Goal: Find specific page/section

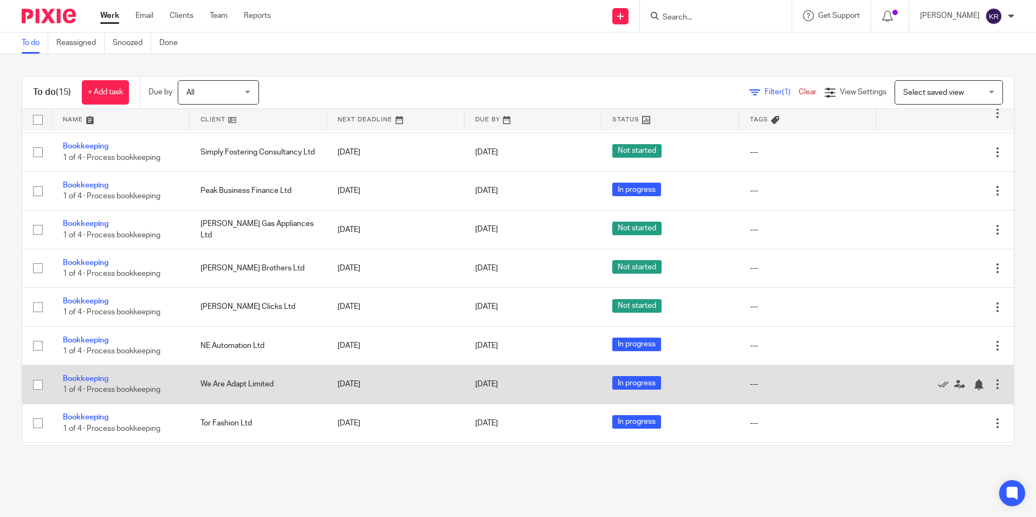
scroll to position [243, 0]
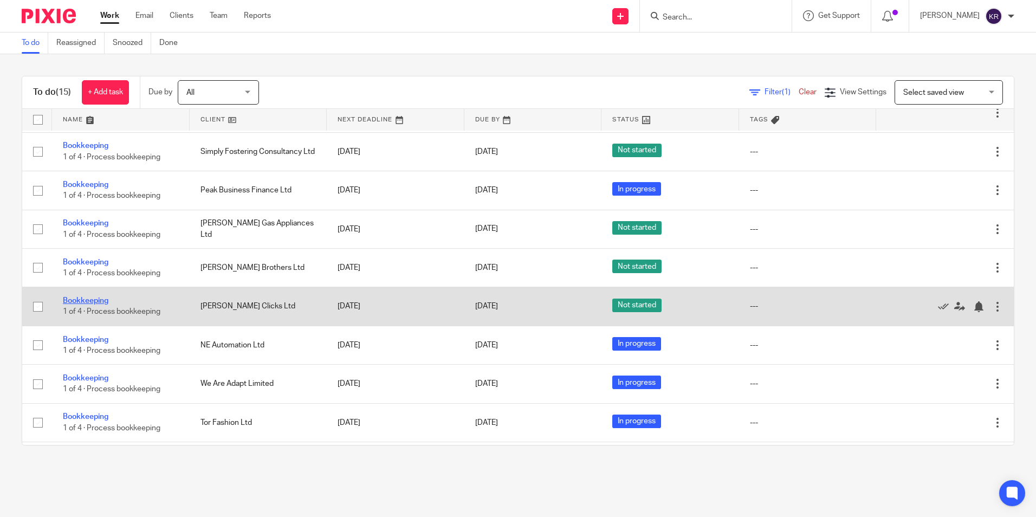
click at [90, 300] on link "Bookkeeping" at bounding box center [86, 301] width 46 height 8
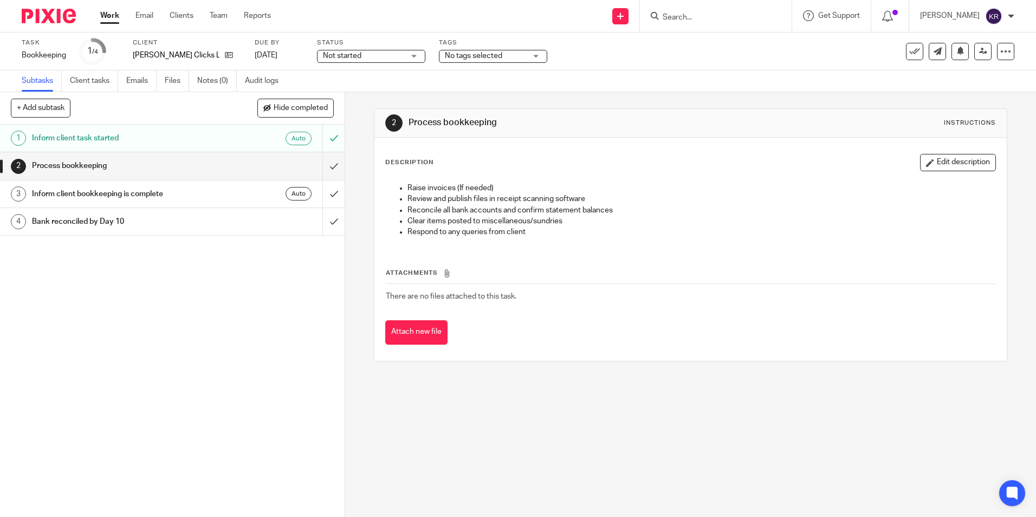
click at [346, 56] on span "Not started" at bounding box center [342, 56] width 38 height 8
click at [356, 96] on span "In progress" at bounding box center [344, 96] width 38 height 8
click at [105, 16] on link "Work" at bounding box center [109, 15] width 19 height 11
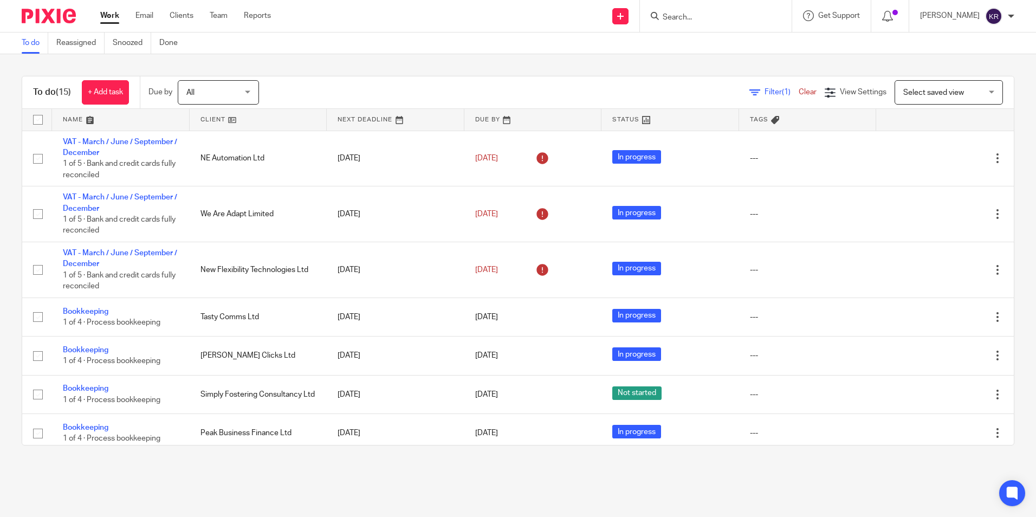
click at [62, 471] on main "To do Reassigned Snoozed Done To do (15) + Add task Due by All All Today Tomorr…" at bounding box center [518, 258] width 1036 height 517
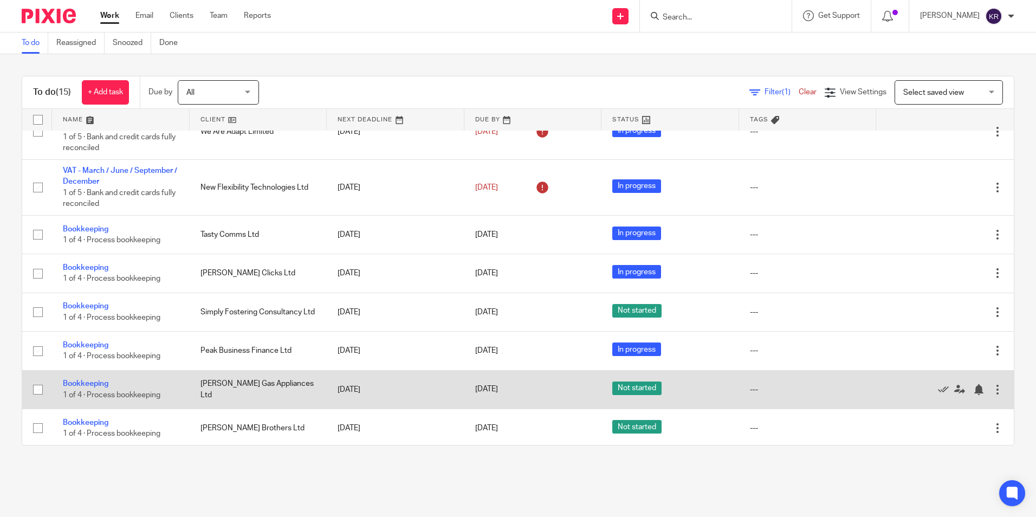
scroll to position [54, 0]
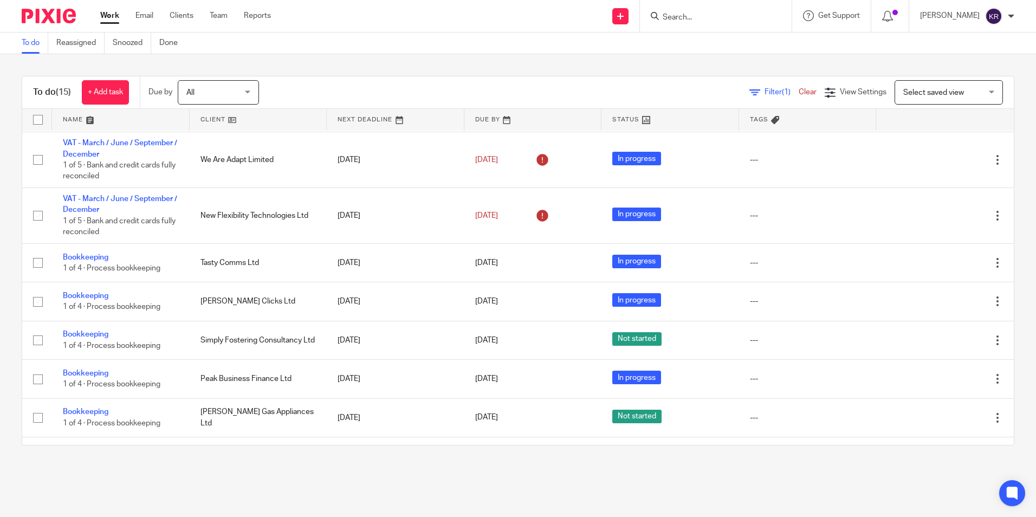
click at [43, 484] on main "To do Reassigned Snoozed Done To do (15) + Add task Due by All All Today Tomorr…" at bounding box center [518, 258] width 1036 height 517
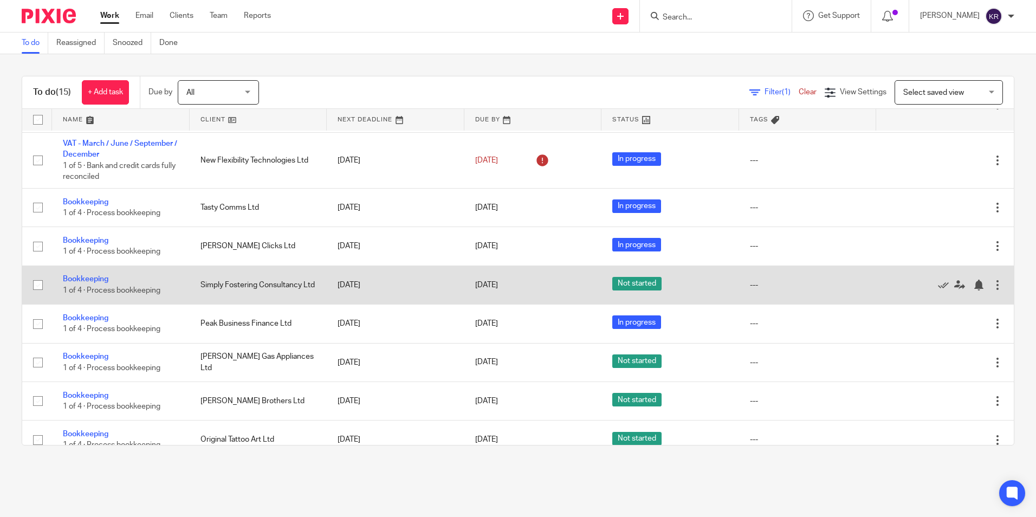
scroll to position [108, 0]
click at [84, 278] on link "Bookkeeping" at bounding box center [86, 280] width 46 height 8
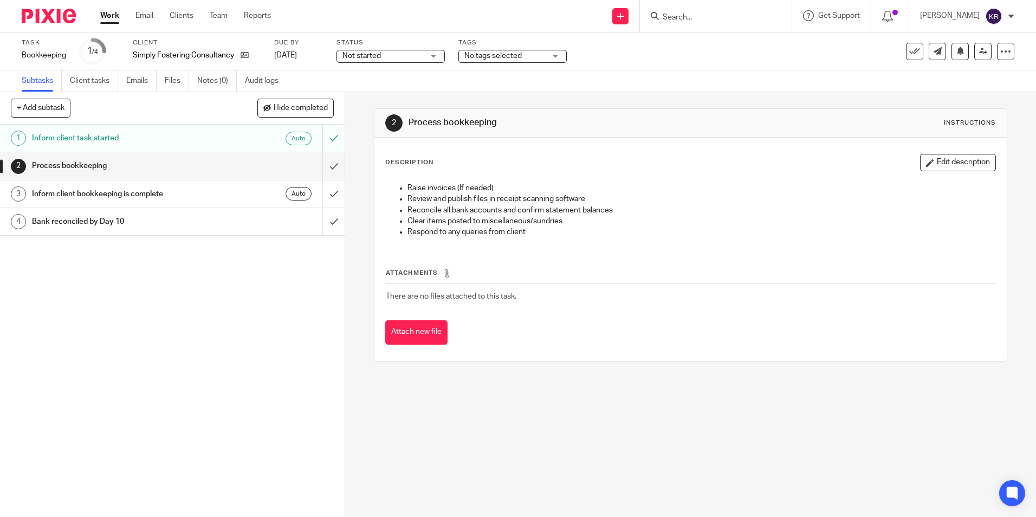
click at [403, 56] on span "Not started" at bounding box center [382, 55] width 81 height 11
click at [395, 96] on li "In progress" at bounding box center [391, 96] width 107 height 22
click at [112, 15] on link "Work" at bounding box center [109, 15] width 19 height 11
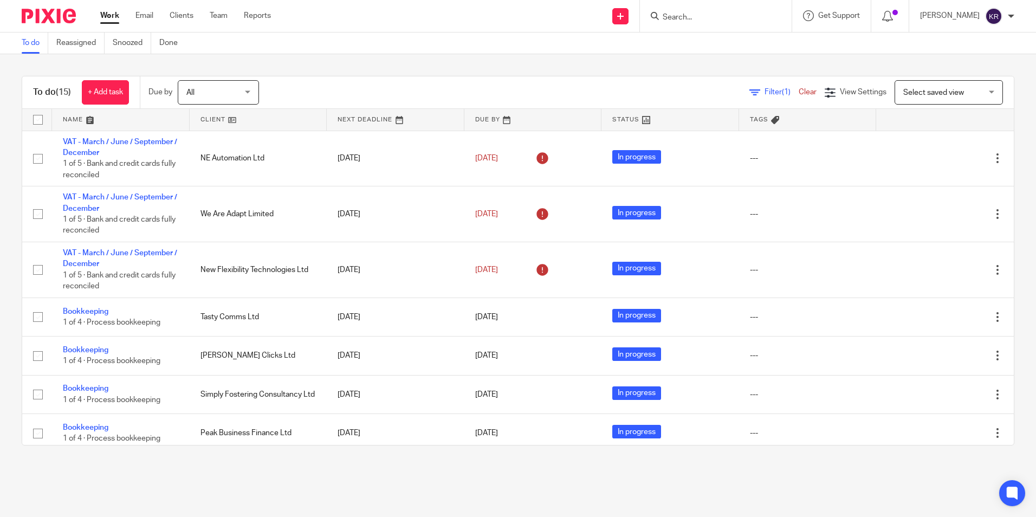
click at [703, 20] on input "Search" at bounding box center [711, 18] width 98 height 10
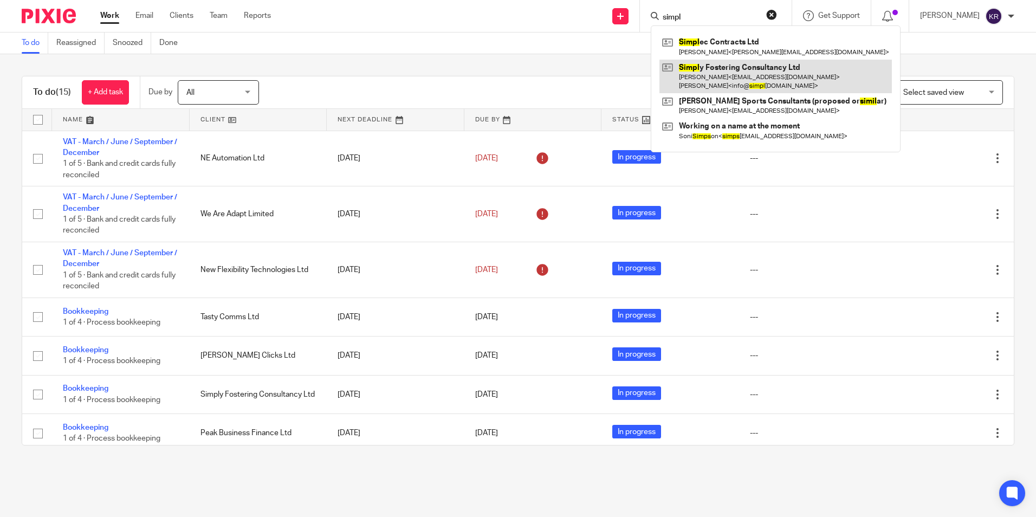
type input "simpl"
click at [715, 76] on link at bounding box center [776, 77] width 232 height 34
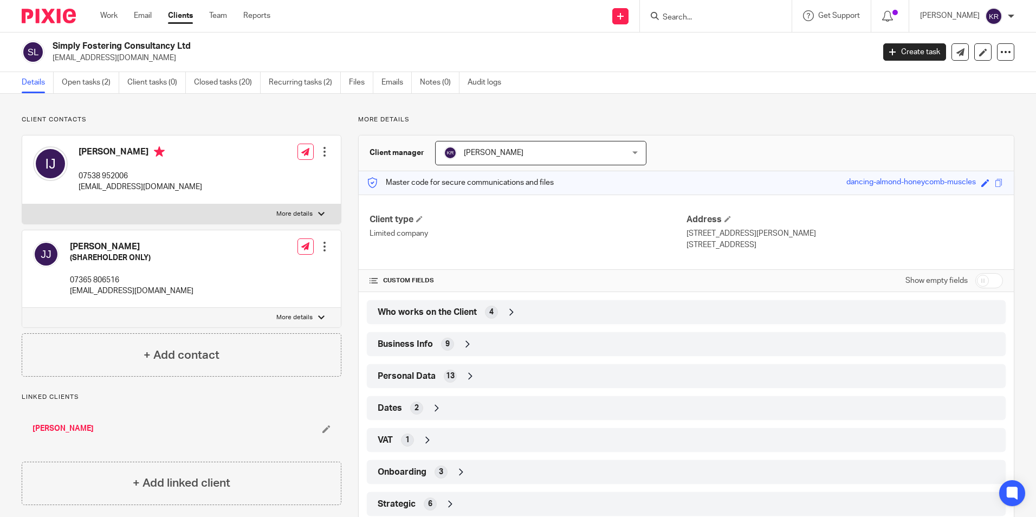
scroll to position [29, 0]
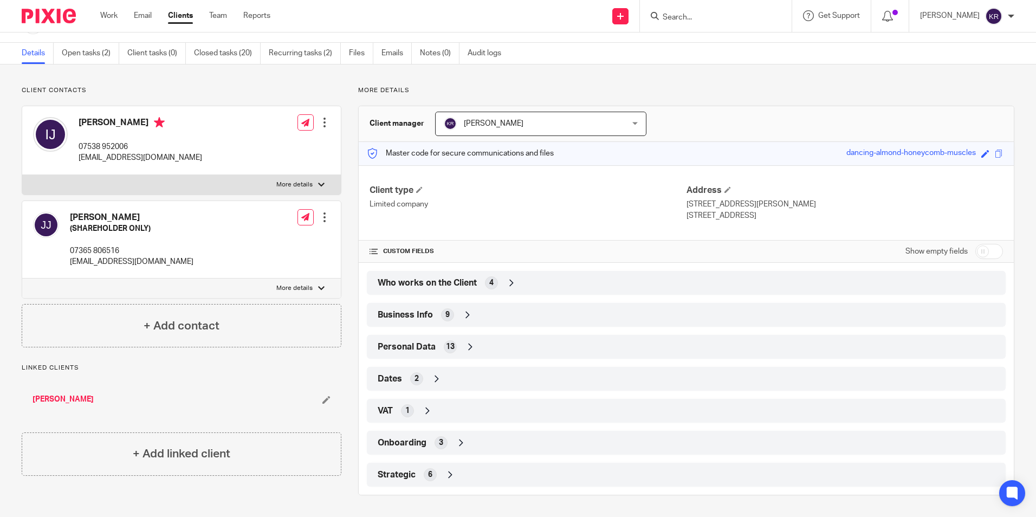
click at [511, 283] on icon at bounding box center [511, 282] width 11 height 11
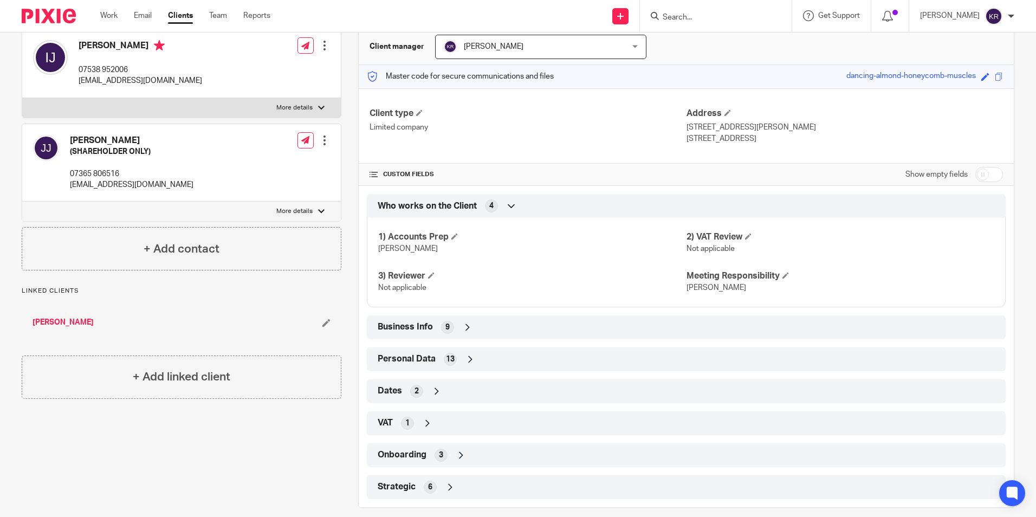
scroll to position [119, 0]
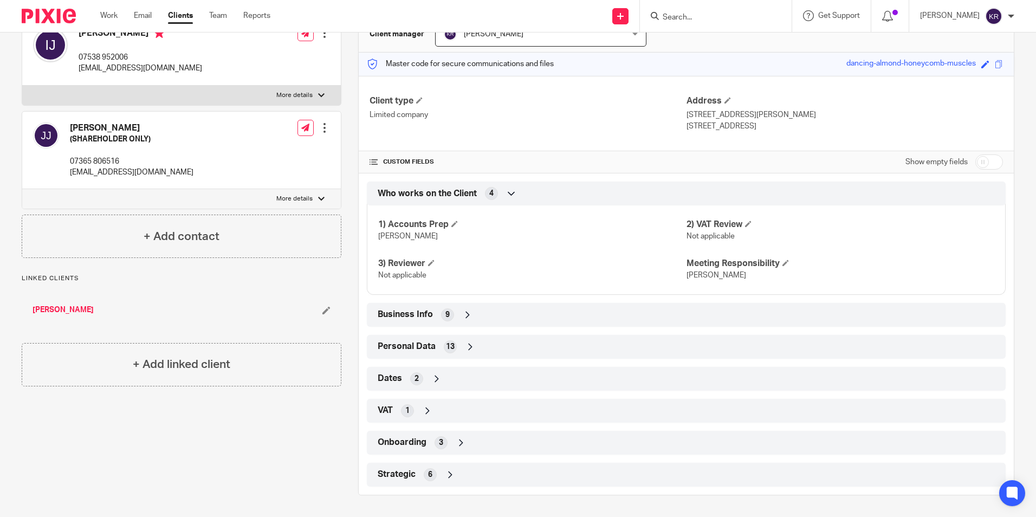
click at [510, 191] on icon at bounding box center [511, 193] width 11 height 11
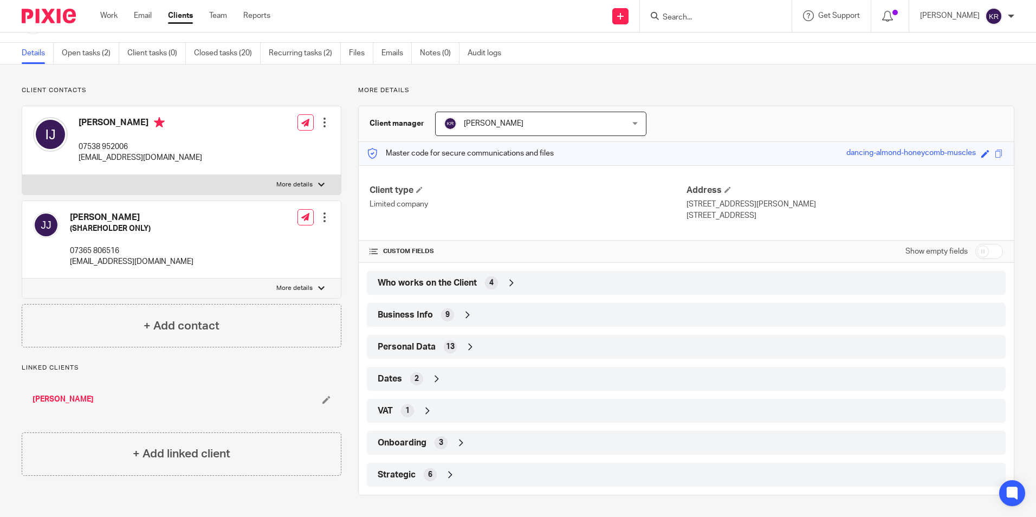
click at [466, 312] on icon at bounding box center [467, 314] width 11 height 11
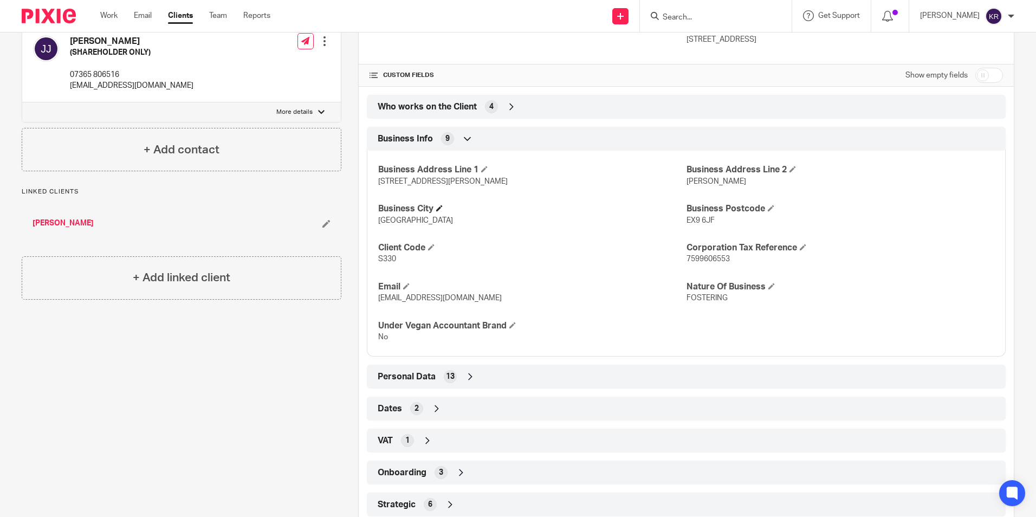
scroll to position [227, 0]
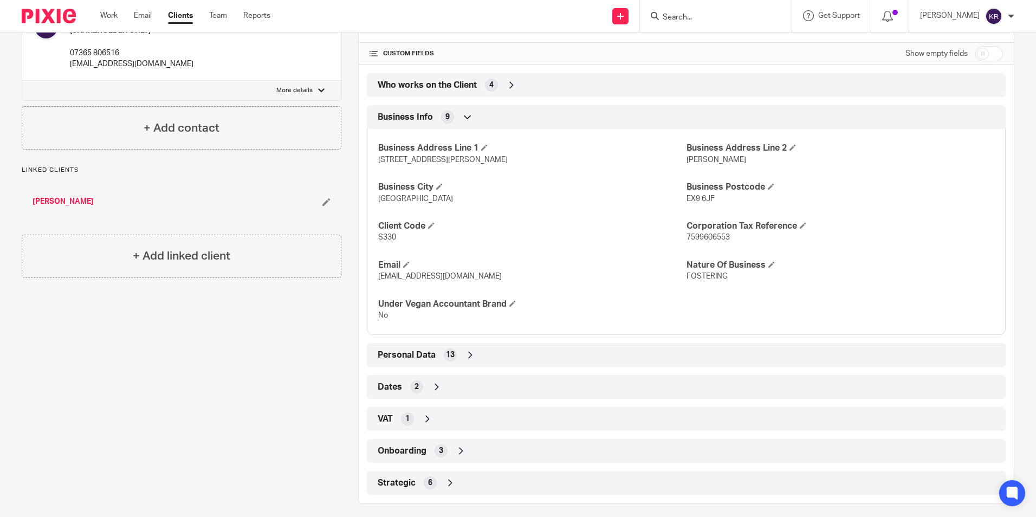
click at [465, 115] on icon at bounding box center [467, 117] width 11 height 11
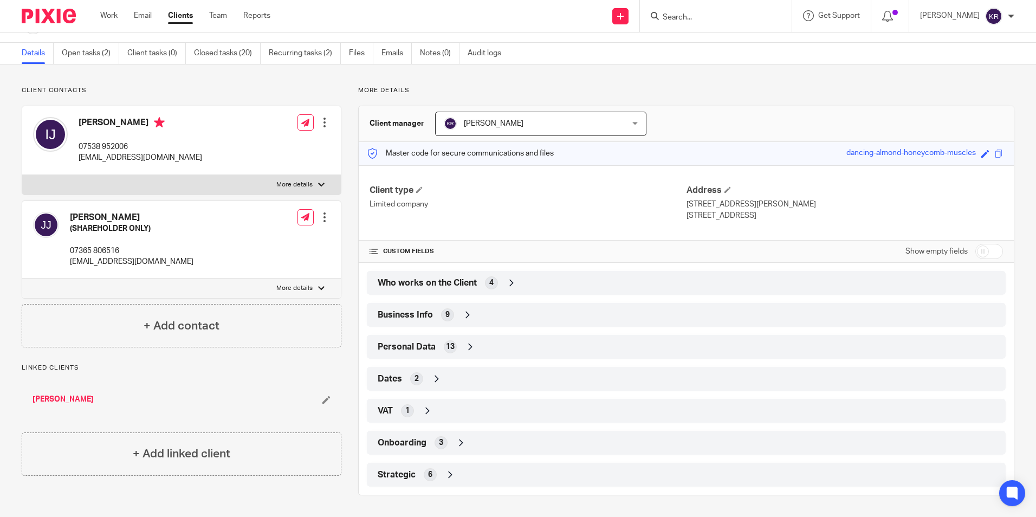
click at [466, 348] on icon at bounding box center [470, 346] width 11 height 11
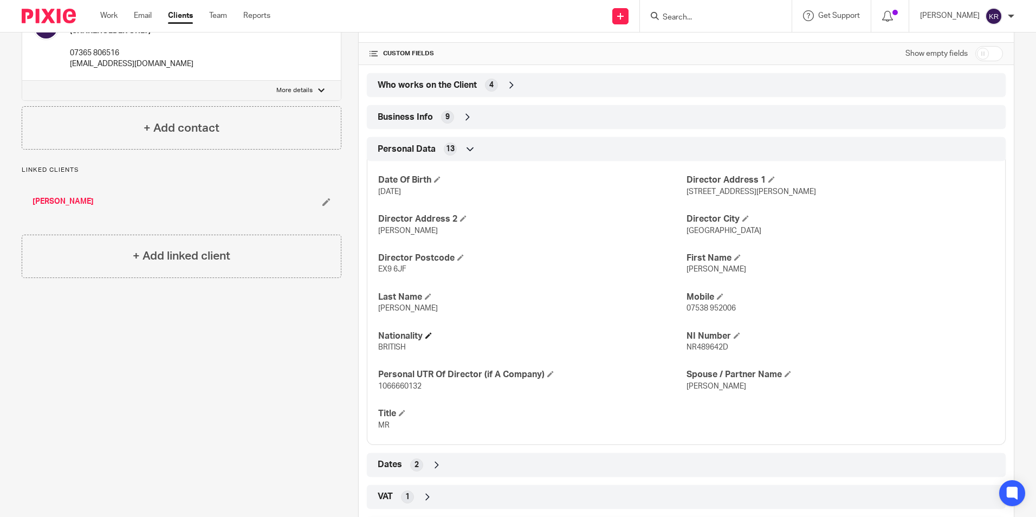
scroll to position [281, 0]
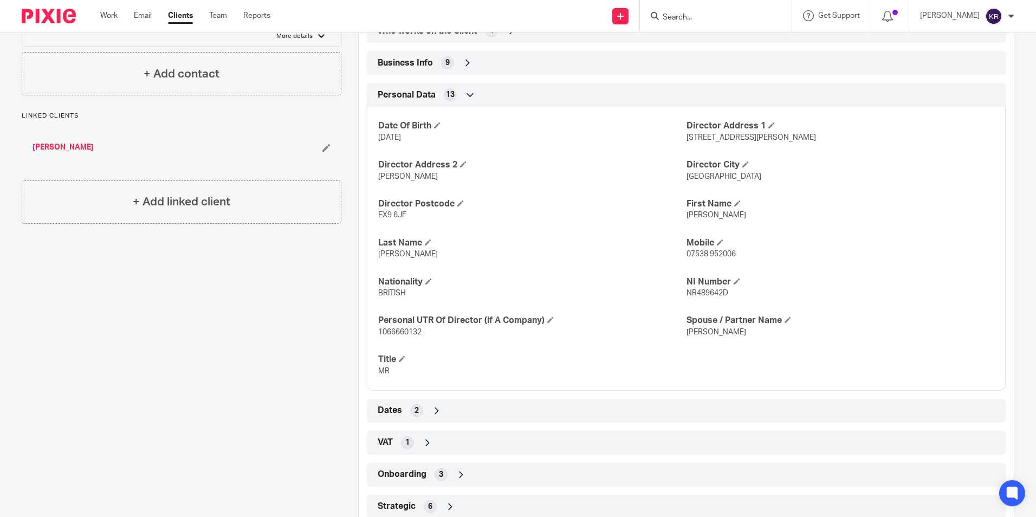
click at [467, 93] on icon at bounding box center [470, 94] width 11 height 11
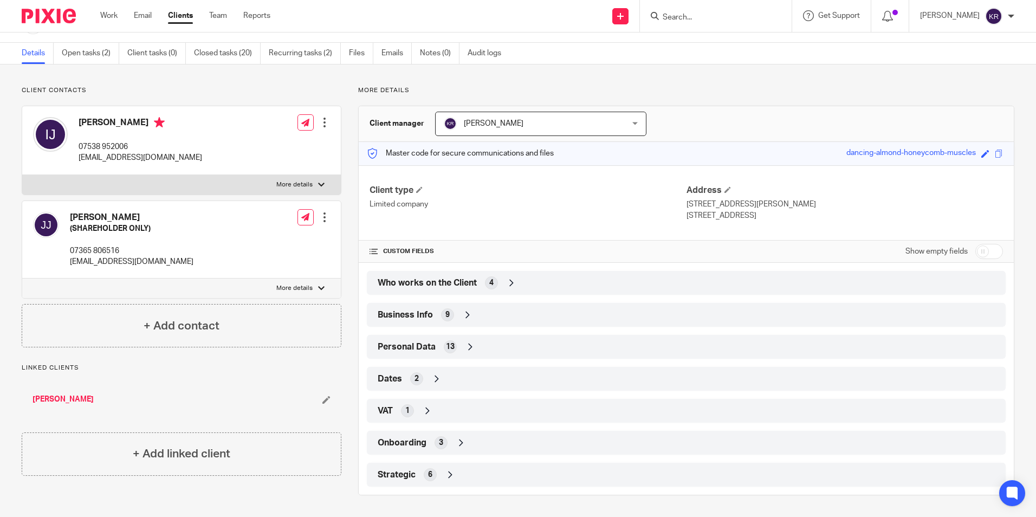
scroll to position [29, 0]
click at [433, 378] on icon at bounding box center [436, 378] width 11 height 11
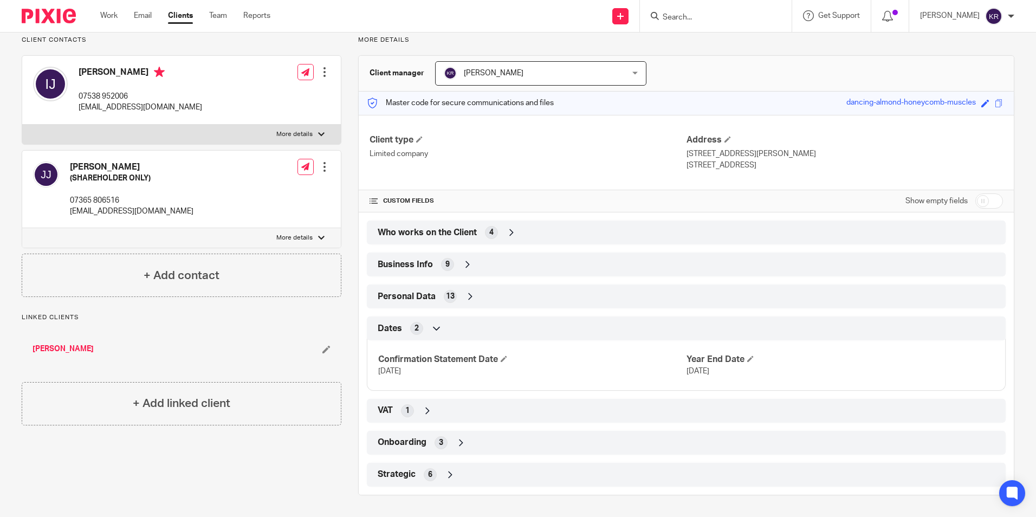
click at [425, 411] on icon at bounding box center [427, 410] width 11 height 11
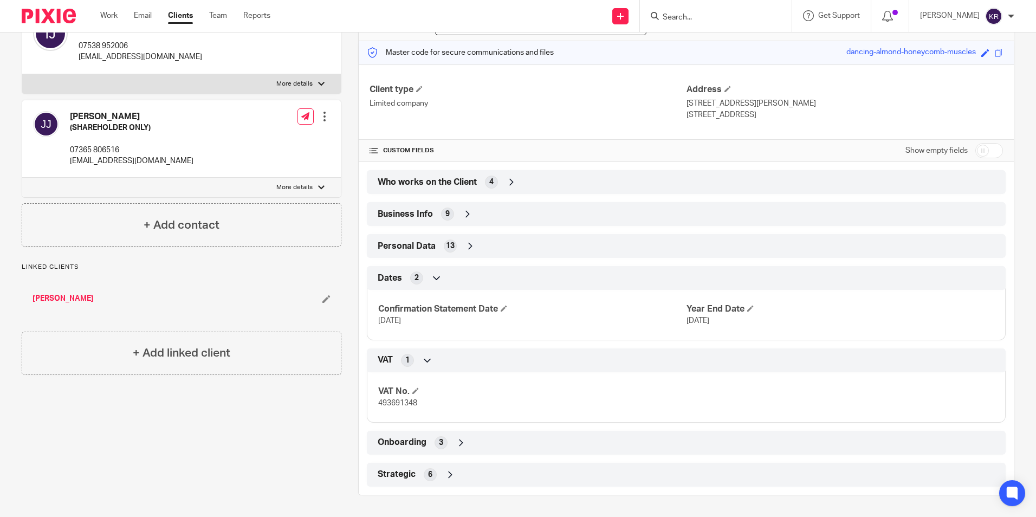
click at [457, 442] on icon at bounding box center [461, 442] width 11 height 11
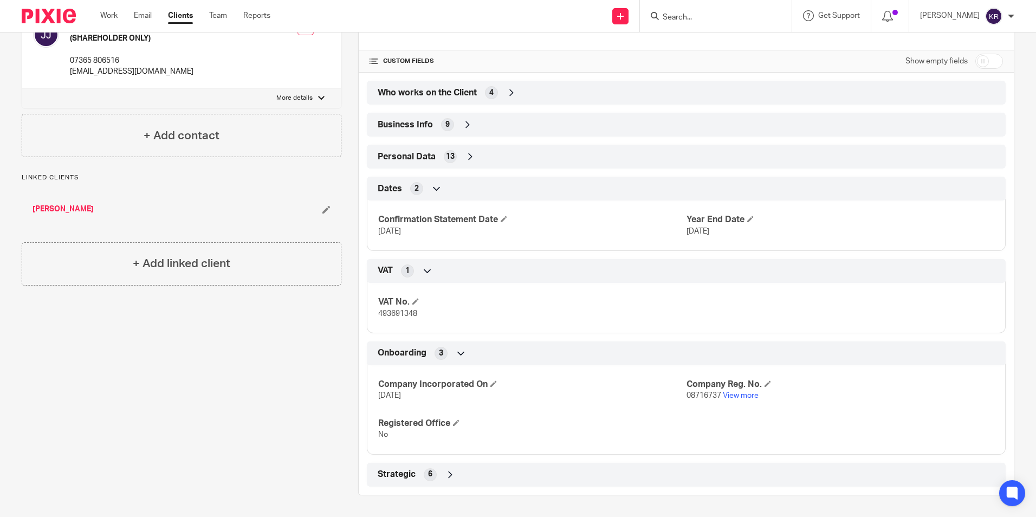
click at [458, 352] on icon at bounding box center [461, 353] width 11 height 11
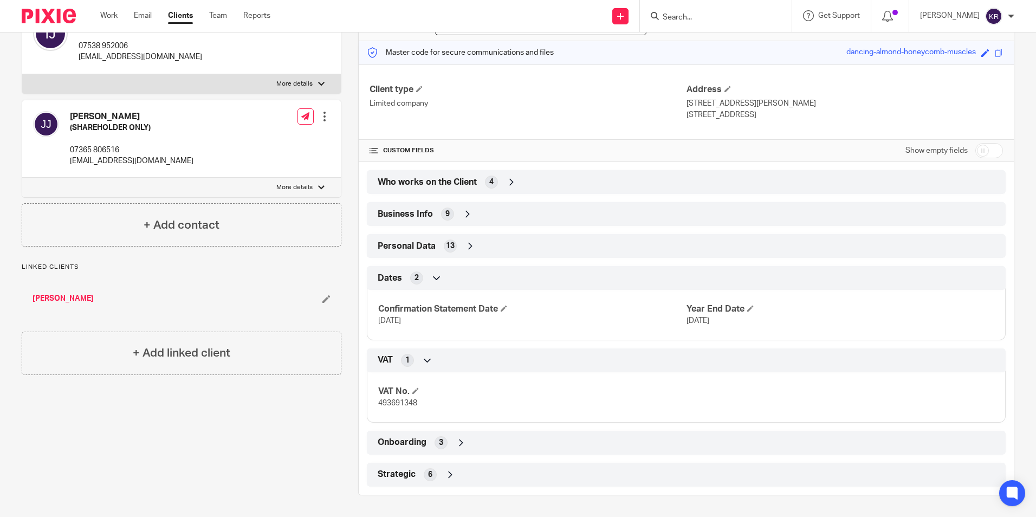
click at [445, 474] on icon at bounding box center [450, 474] width 11 height 11
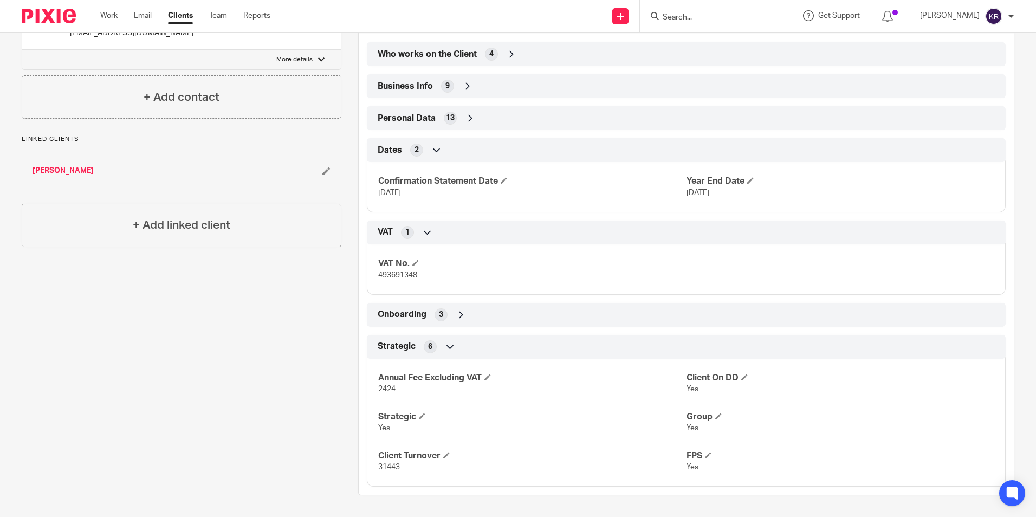
click at [448, 348] on icon at bounding box center [450, 346] width 11 height 11
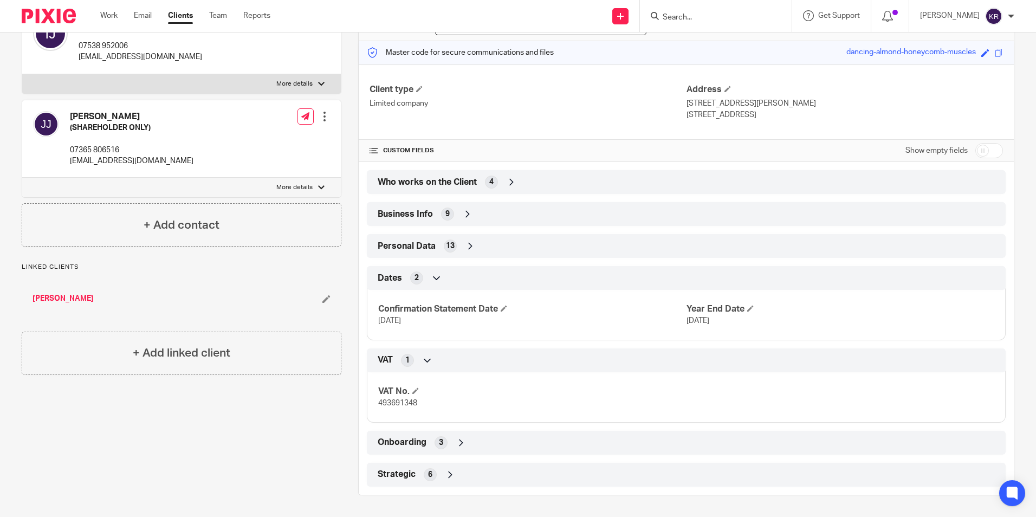
scroll to position [130, 0]
click at [424, 360] on icon at bounding box center [427, 360] width 11 height 11
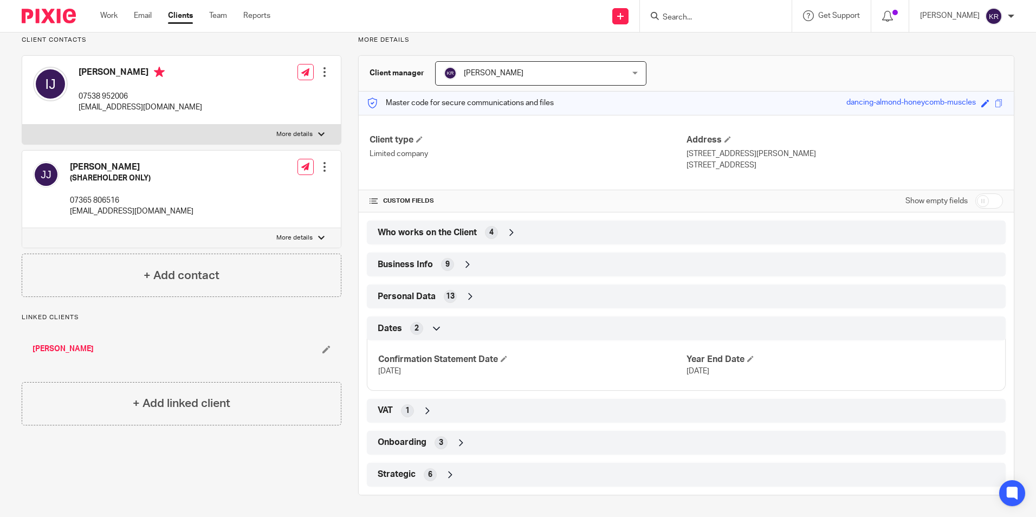
scroll to position [80, 0]
click at [434, 327] on icon at bounding box center [436, 328] width 11 height 11
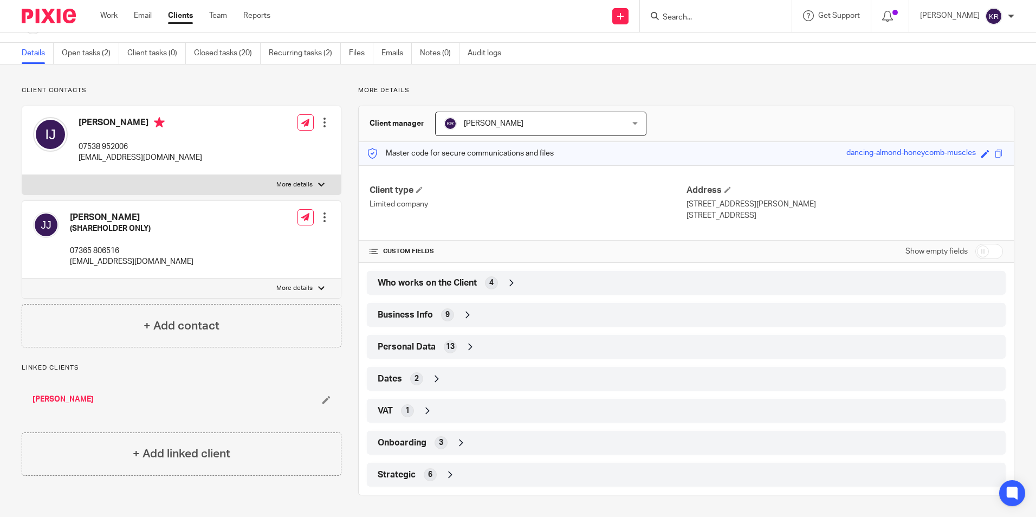
scroll to position [29, 0]
click at [469, 345] on icon at bounding box center [470, 346] width 11 height 11
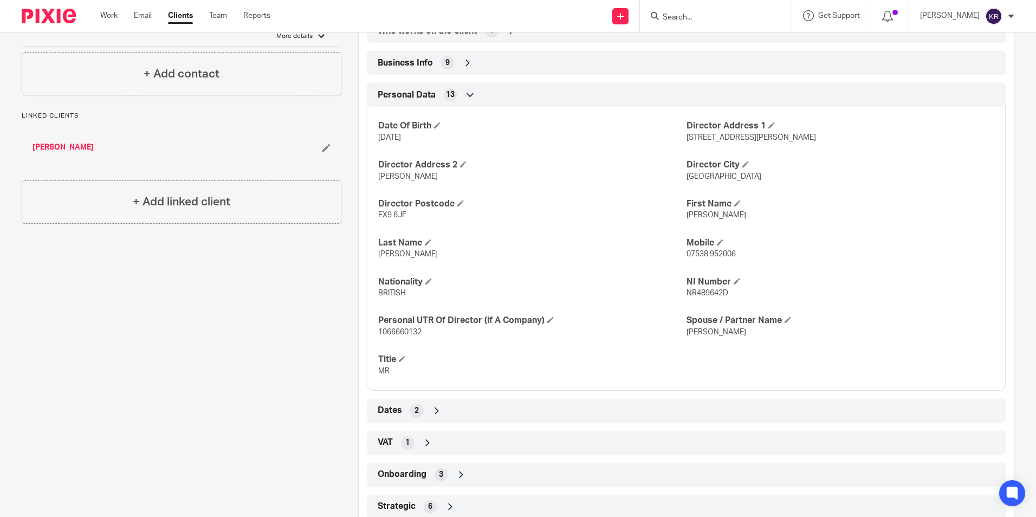
click at [468, 95] on icon at bounding box center [470, 94] width 11 height 11
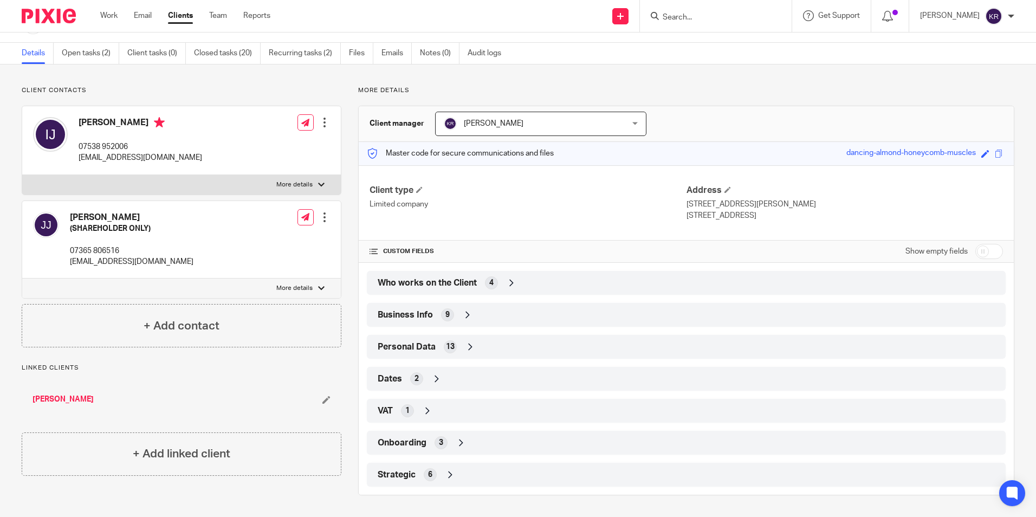
click at [465, 315] on icon at bounding box center [467, 314] width 11 height 11
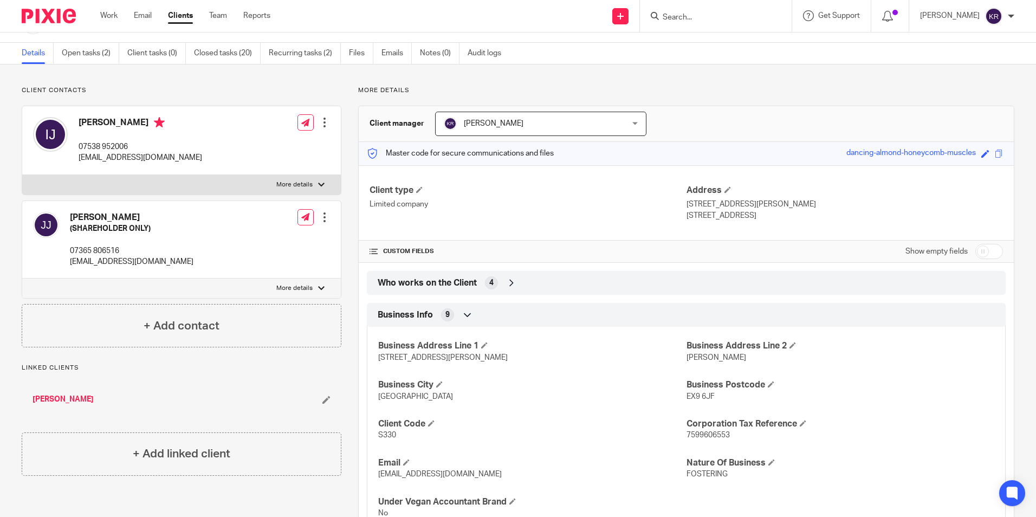
scroll to position [235, 0]
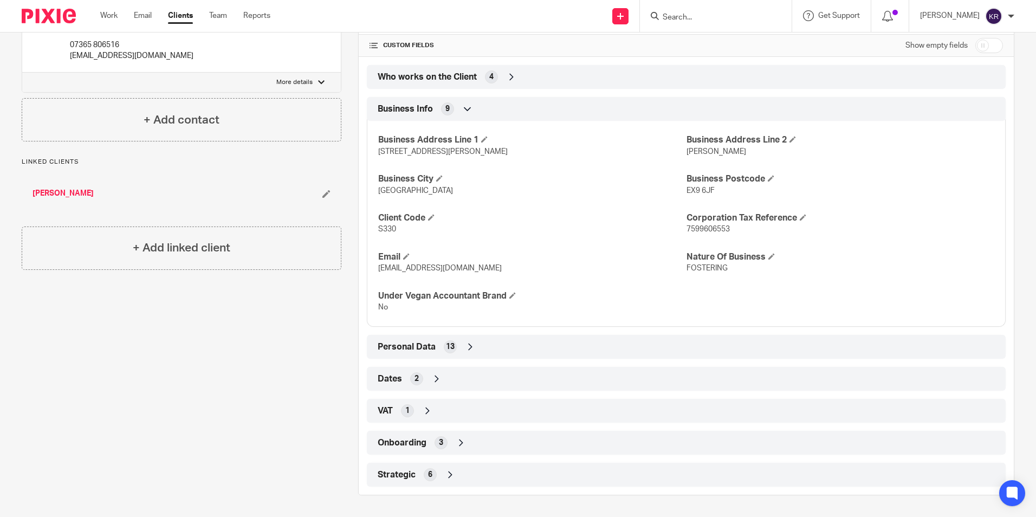
click at [465, 108] on icon at bounding box center [467, 109] width 11 height 11
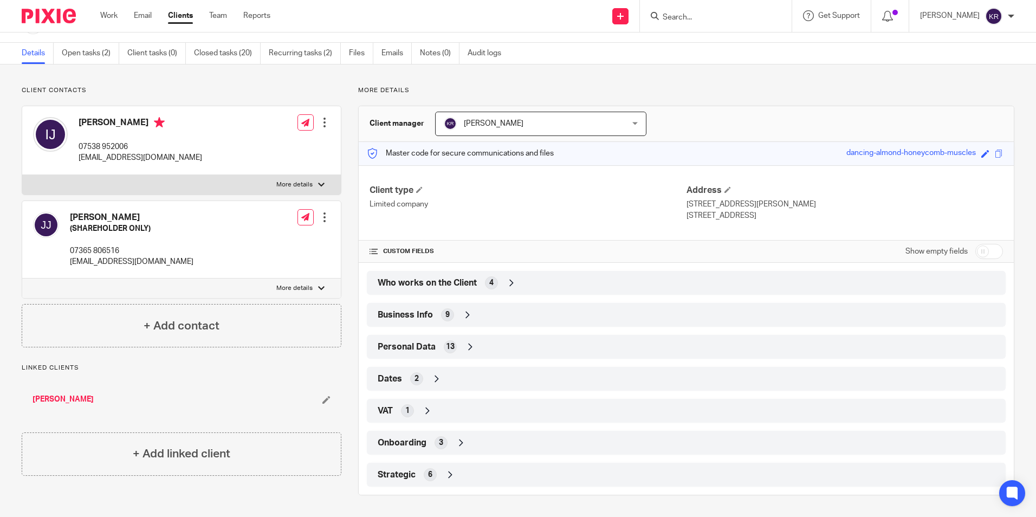
scroll to position [0, 0]
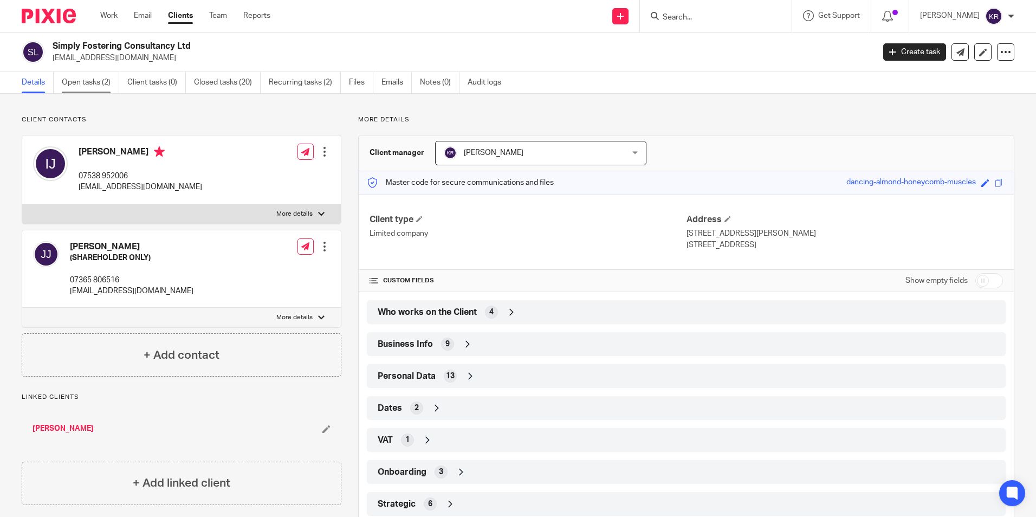
click at [99, 82] on link "Open tasks (2)" at bounding box center [90, 82] width 57 height 21
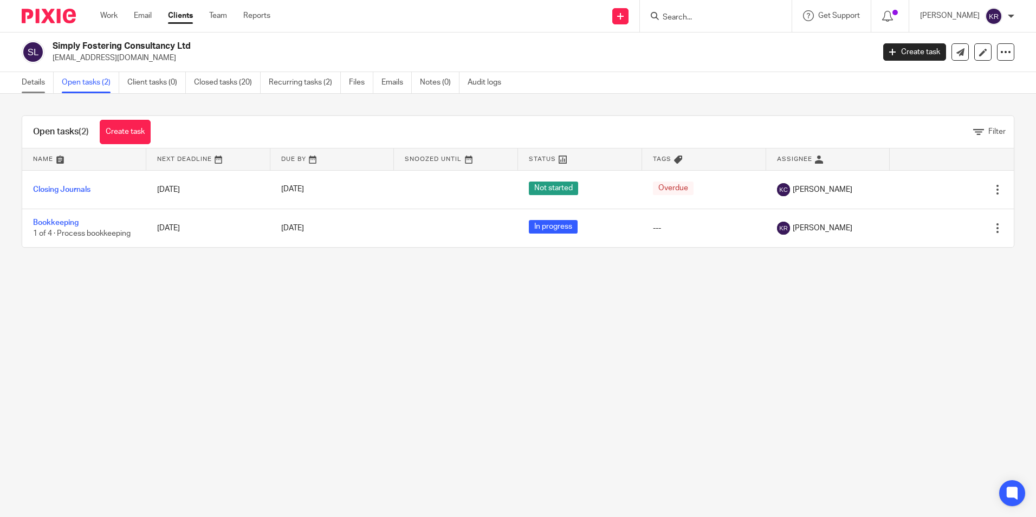
click at [36, 81] on link "Details" at bounding box center [38, 82] width 32 height 21
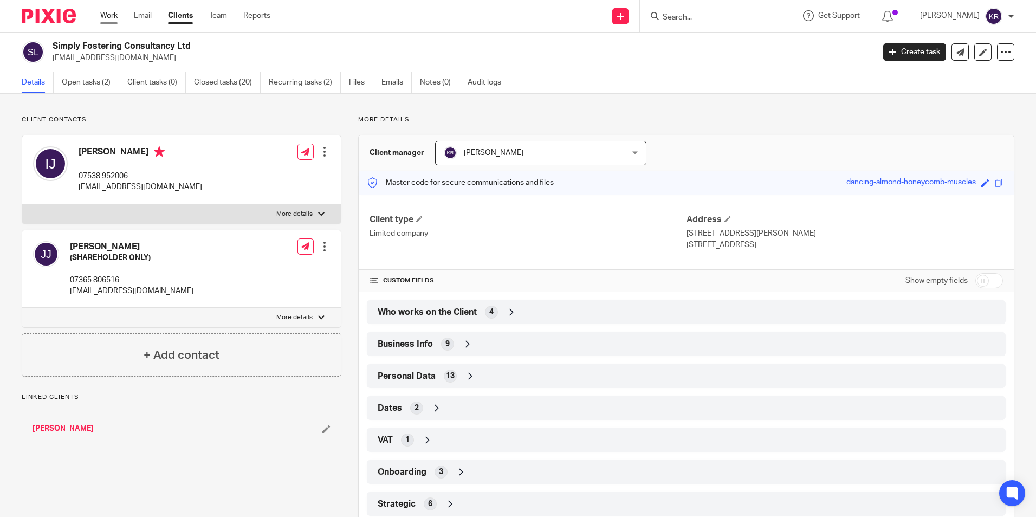
click at [106, 15] on link "Work" at bounding box center [108, 15] width 17 height 11
